Goal: Book appointment/travel/reservation

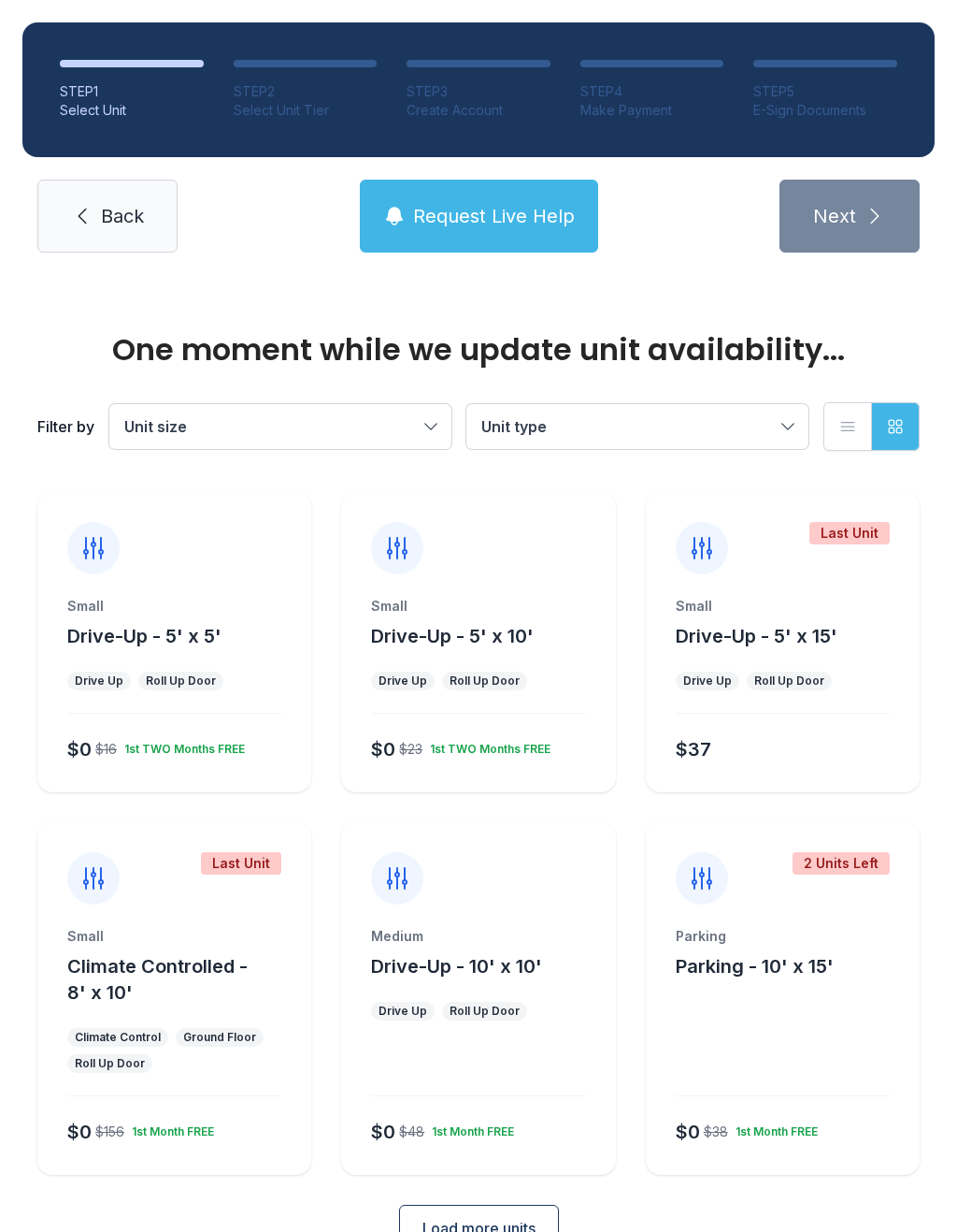
click at [138, 744] on div "1st TWO Months FREE" at bounding box center [180, 745] width 128 height 23
click at [143, 751] on div "1st TWO Months FREE" at bounding box center [180, 745] width 128 height 23
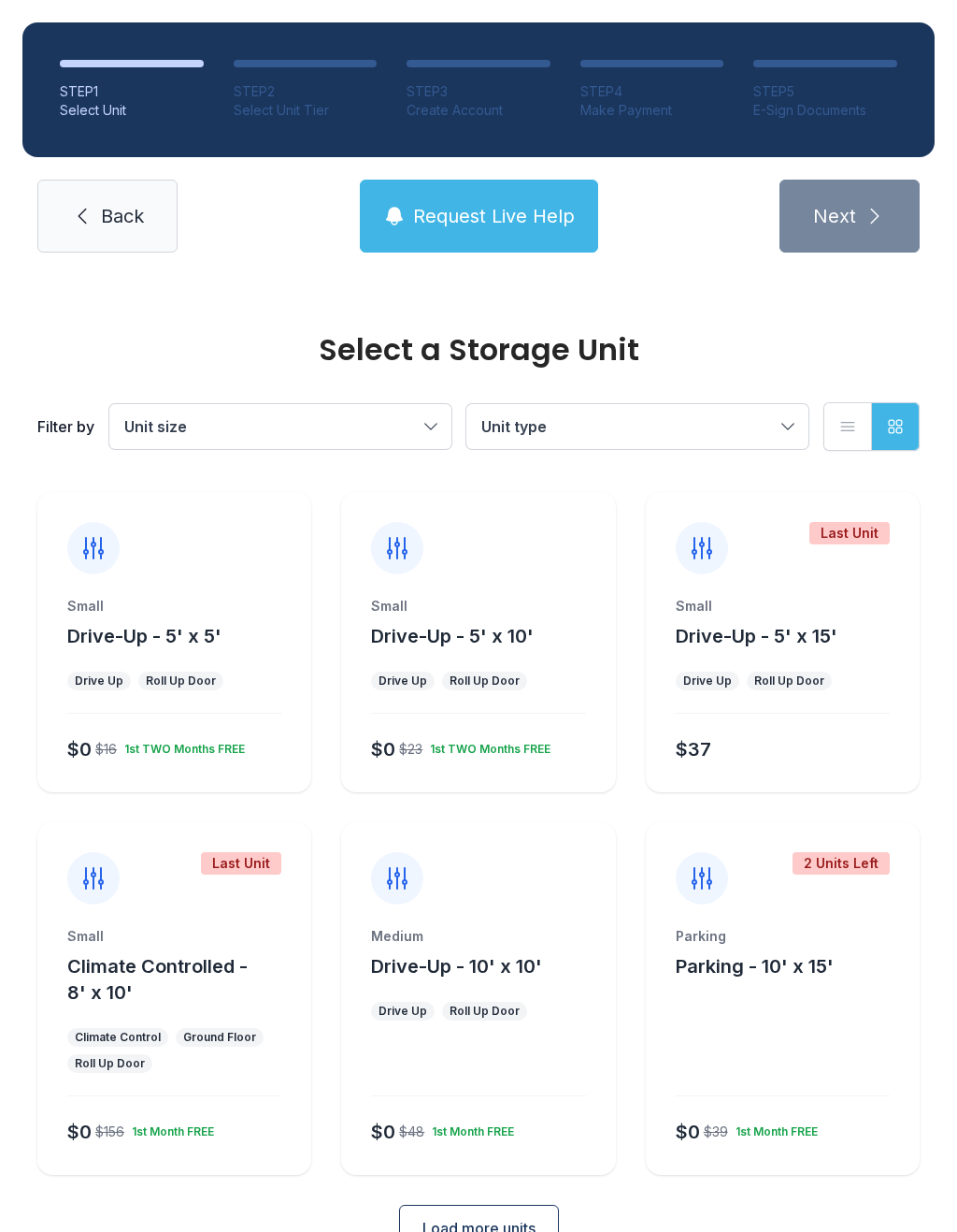
click at [180, 646] on span "Drive-Up - 5' x 5'" at bounding box center [144, 636] width 154 height 23
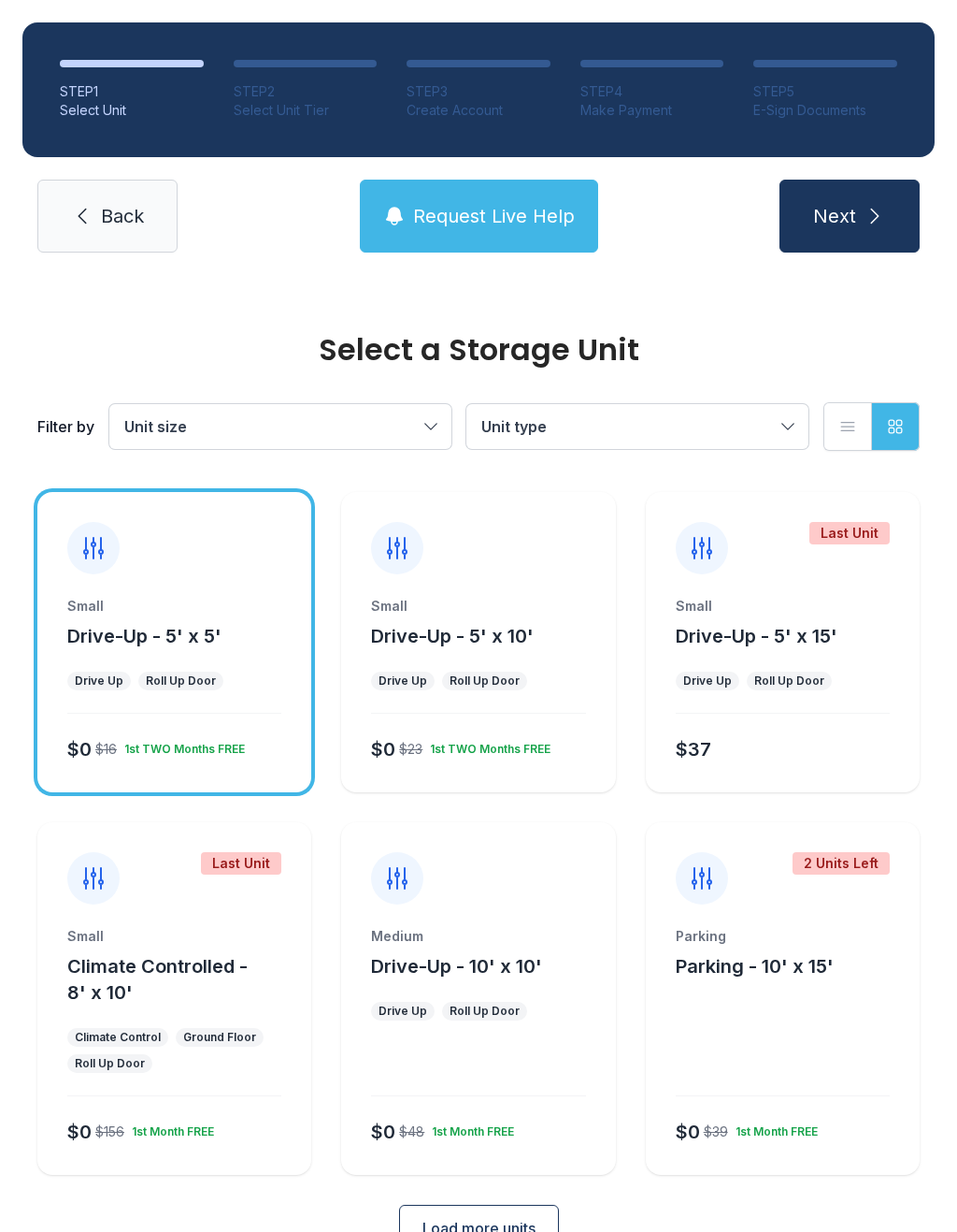
click at [875, 210] on icon "submit" at bounding box center [874, 216] width 23 height 23
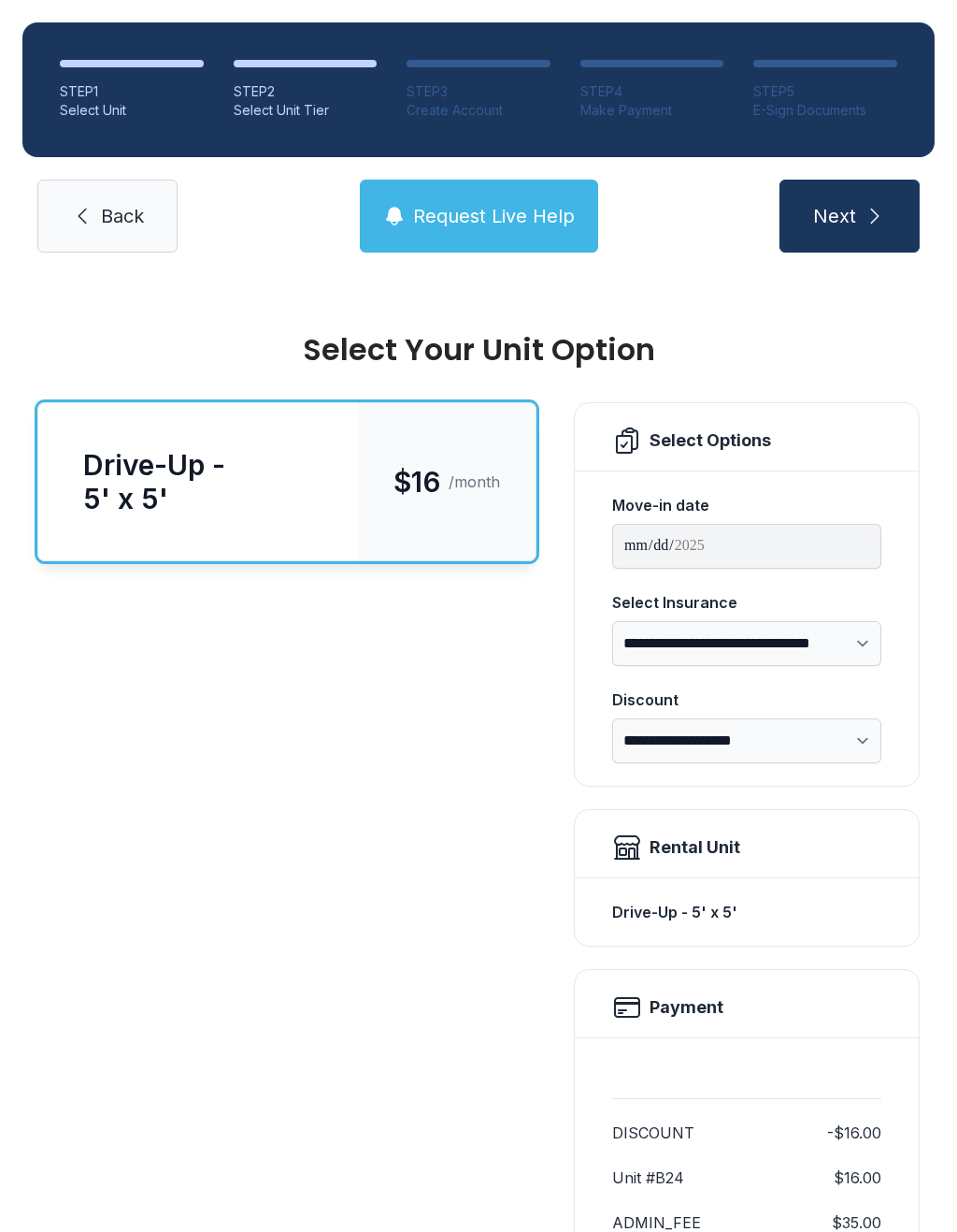
click at [861, 216] on button "Next" at bounding box center [850, 215] width 140 height 73
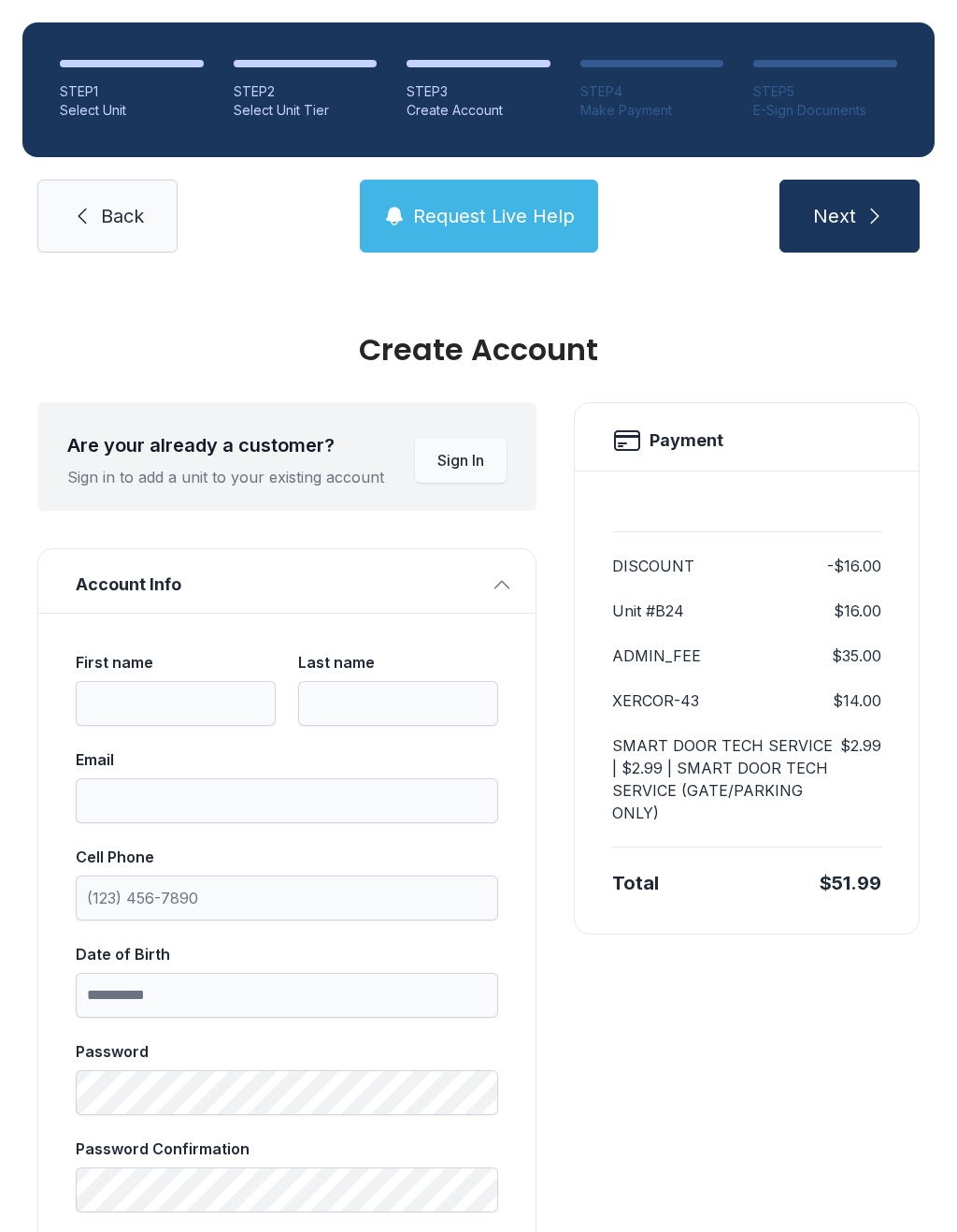
click at [110, 230] on link "Back" at bounding box center [107, 215] width 140 height 73
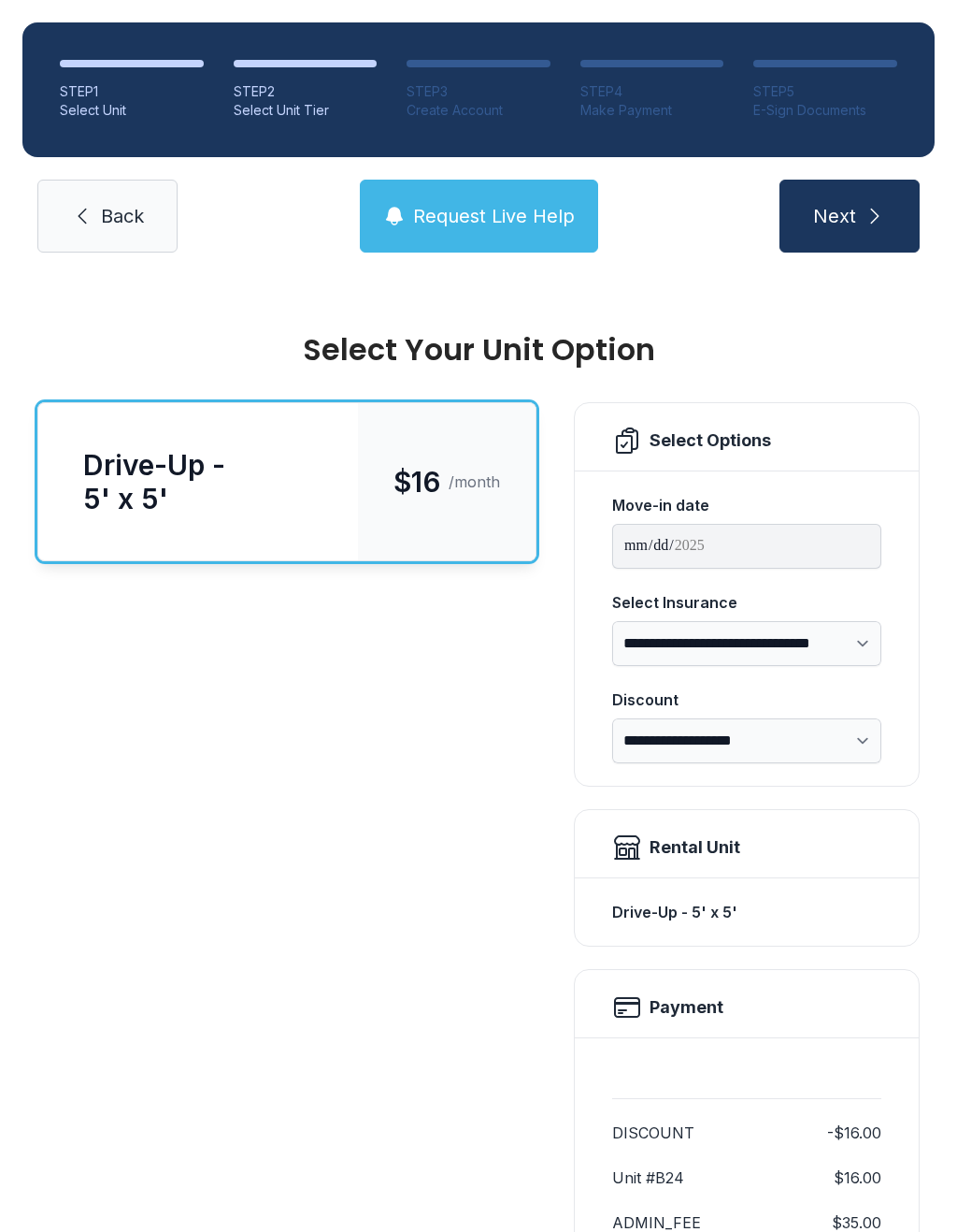
click at [120, 233] on link "Back" at bounding box center [107, 215] width 140 height 73
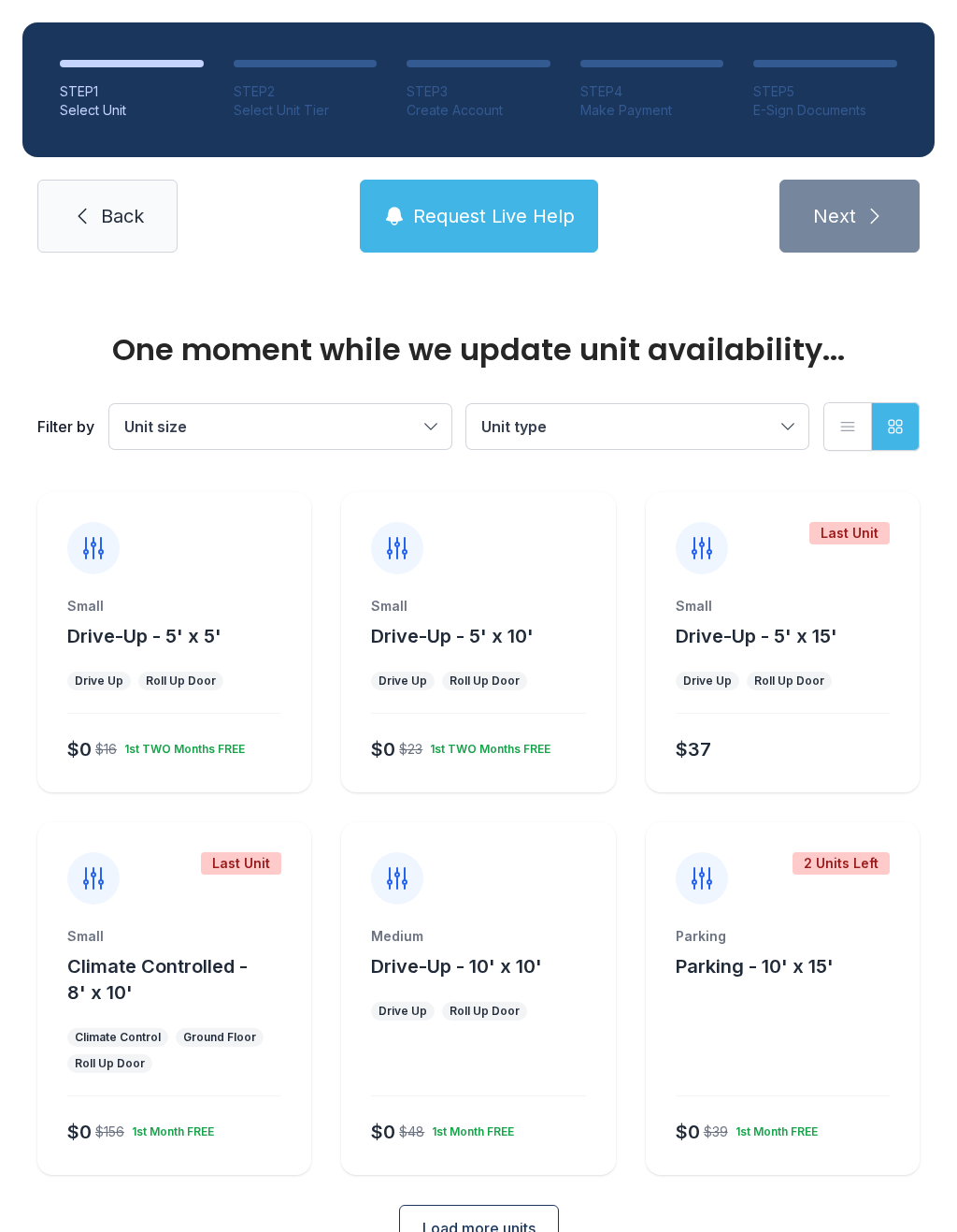
click at [111, 223] on span "Back" at bounding box center [122, 216] width 43 height 26
